Goal: Check status: Check status

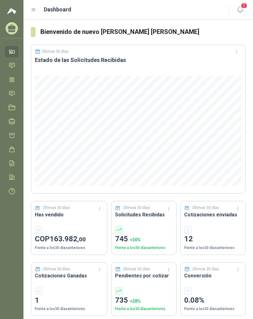
click at [36, 7] on div "Dashboard" at bounding box center [126, 9] width 191 height 9
click at [35, 7] on icon at bounding box center [34, 10] width 6 height 6
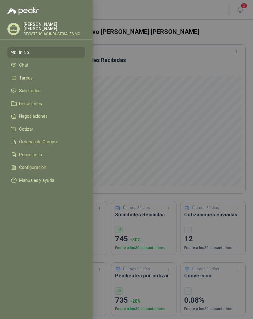
click at [37, 87] on link "Solicitudes" at bounding box center [46, 91] width 78 height 10
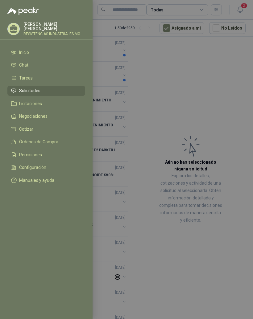
click at [204, 85] on div at bounding box center [126, 159] width 253 height 319
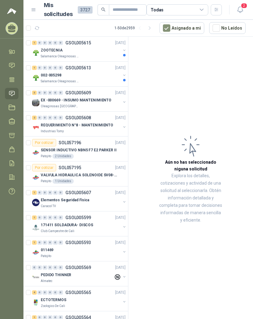
click at [39, 41] on div "0" at bounding box center [39, 43] width 5 height 4
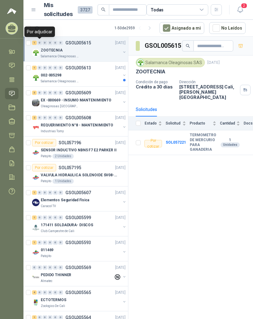
click at [35, 69] on div "1" at bounding box center [34, 68] width 5 height 4
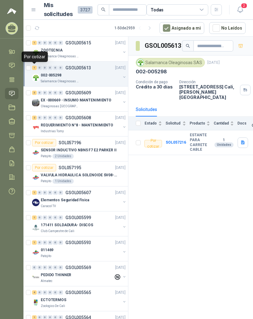
click at [36, 91] on div "3" at bounding box center [34, 93] width 5 height 4
